Goal: Information Seeking & Learning: Stay updated

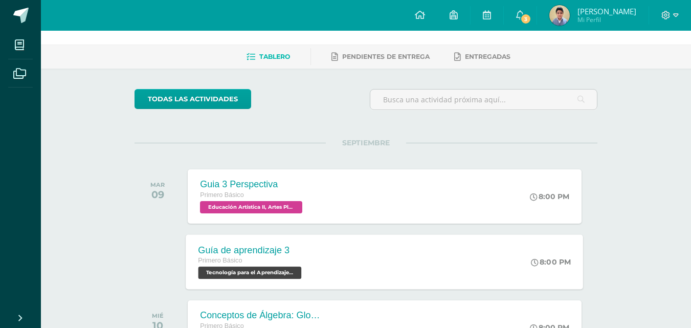
scroll to position [51, 0]
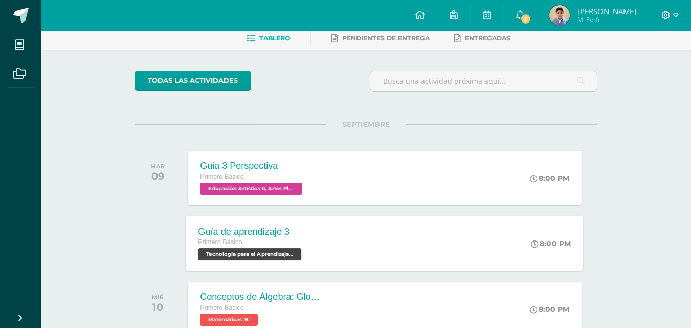
click at [314, 250] on div "Guía de aprendizaje 3 Primero Básico Tecnología para el Aprendizaje y la Comuni…" at bounding box center [251, 243] width 130 height 55
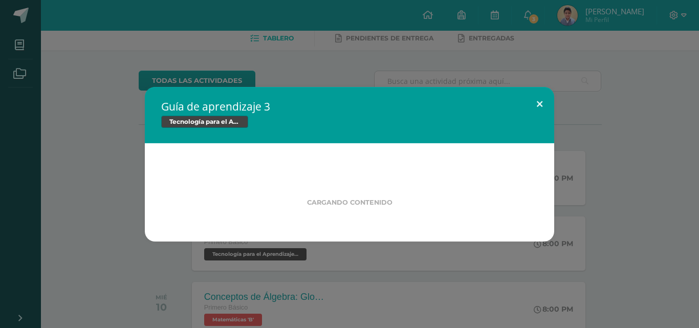
drag, startPoint x: 543, startPoint y: 112, endPoint x: 549, endPoint y: 107, distance: 7.0
click at [543, 112] on button at bounding box center [539, 104] width 29 height 35
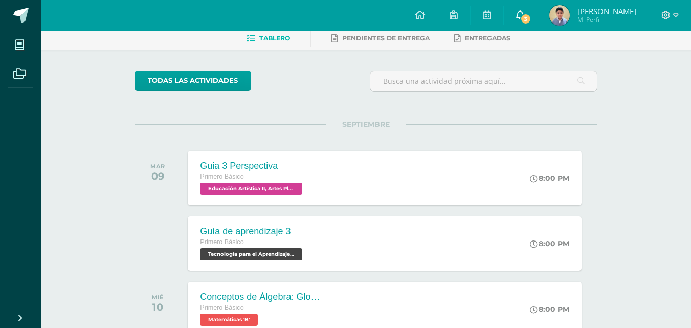
click at [522, 24] on span "3" at bounding box center [525, 18] width 11 height 11
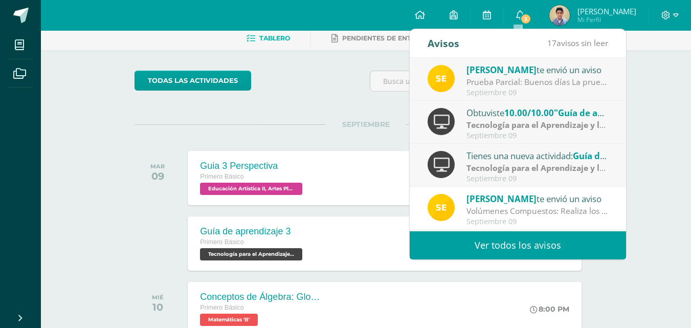
click at [476, 238] on link "Ver todos los avisos" at bounding box center [518, 245] width 216 height 28
click at [487, 246] on link "Ver todos los avisos" at bounding box center [518, 245] width 216 height 28
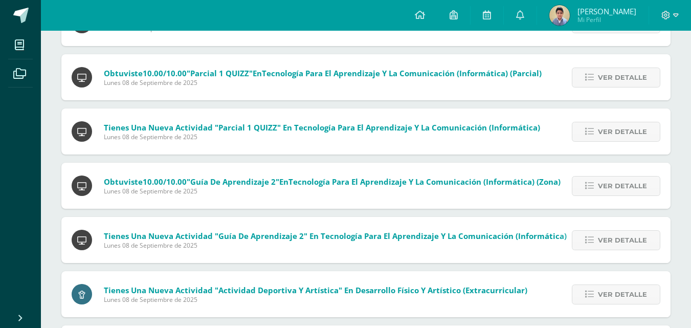
scroll to position [409, 0]
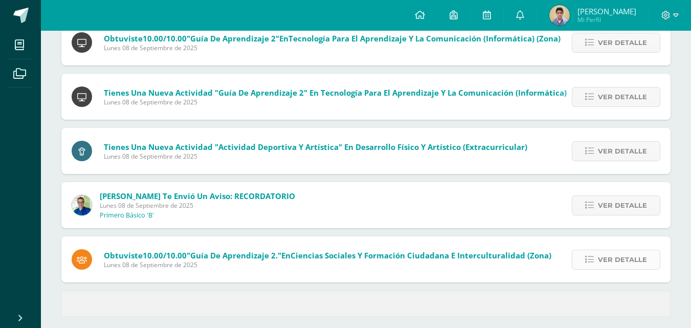
click at [630, 265] on span "Ver detalle" at bounding box center [622, 259] width 49 height 19
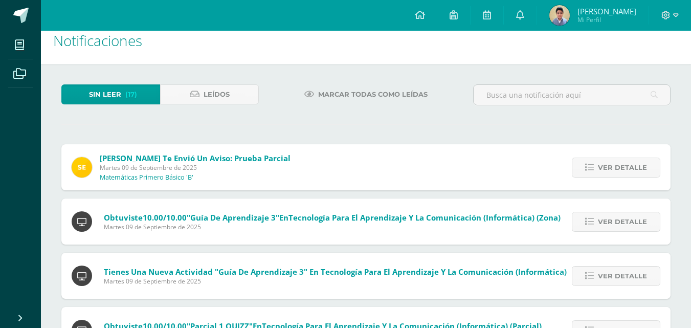
scroll to position [0, 0]
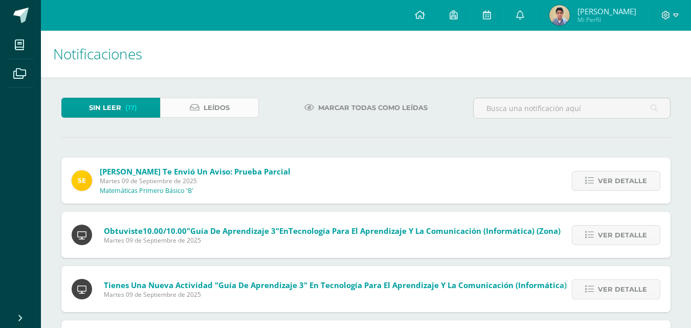
click at [219, 102] on span "Leídos" at bounding box center [217, 107] width 26 height 19
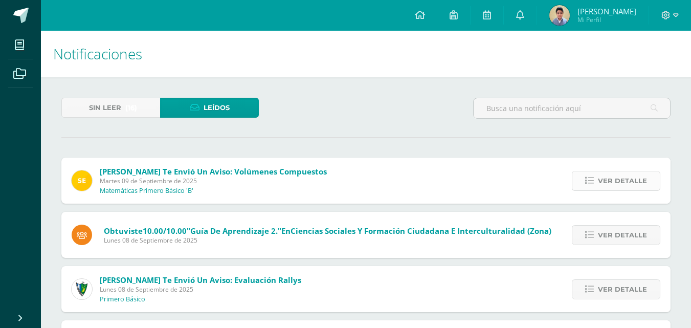
click at [609, 178] on span "Ver detalle" at bounding box center [622, 180] width 49 height 19
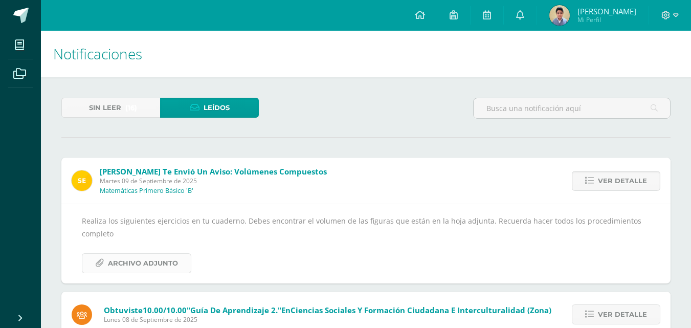
click at [106, 265] on link "Archivo Adjunto" at bounding box center [137, 263] width 110 height 20
